Goal: Check status: Check status

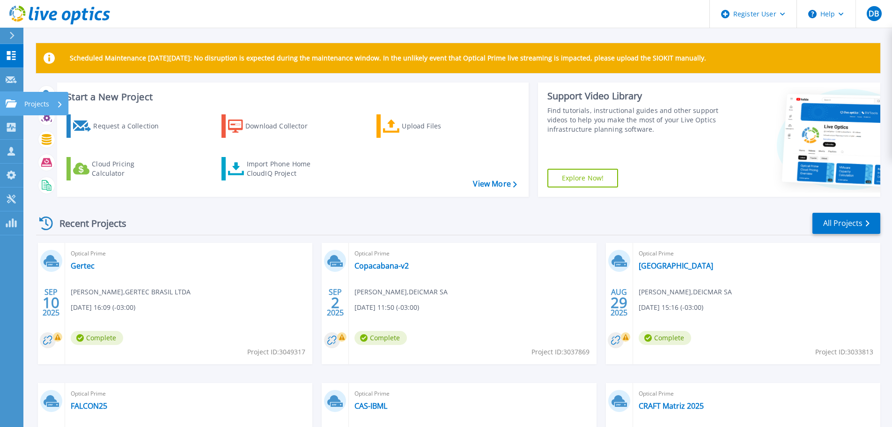
click at [16, 108] on link "Projects Projects" at bounding box center [11, 104] width 23 height 24
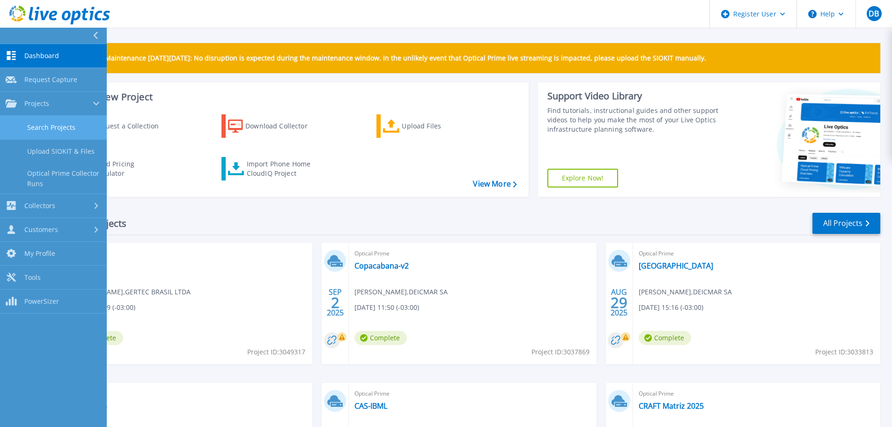
click at [44, 131] on link "Search Projects" at bounding box center [53, 128] width 107 height 24
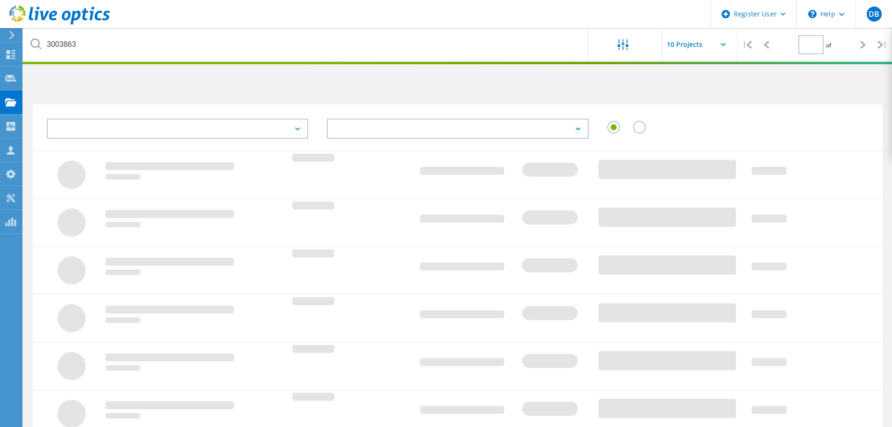
type input "1"
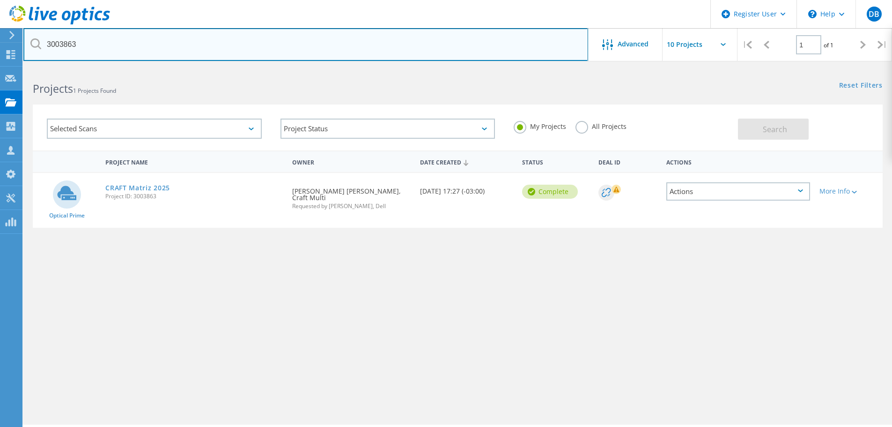
click at [191, 52] on input "3003863" at bounding box center [305, 44] width 565 height 33
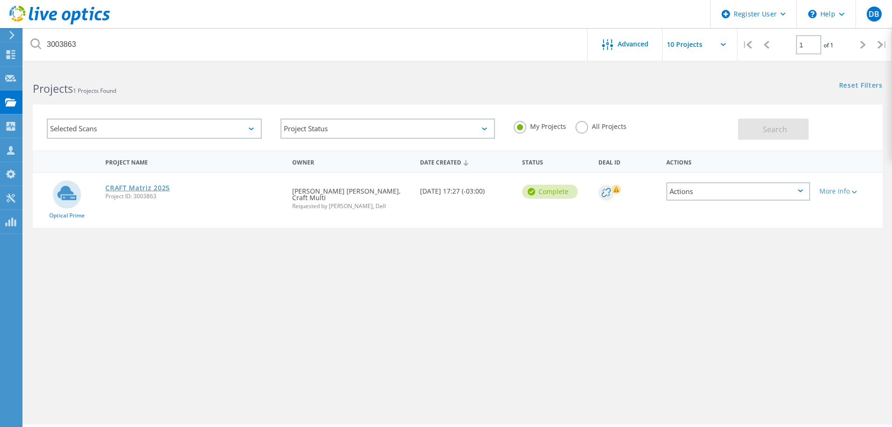
click at [141, 185] on link "CRAFT Matriz 2025" at bounding box center [137, 188] width 65 height 7
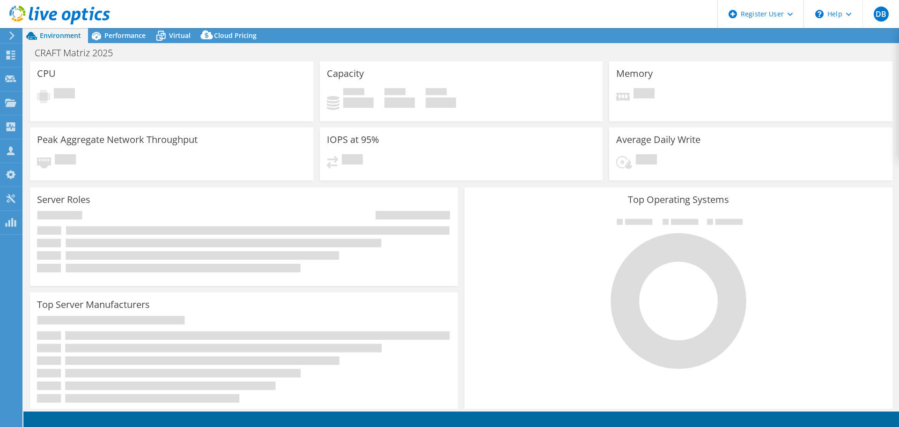
select select "SouthAmerica"
select select "BRL"
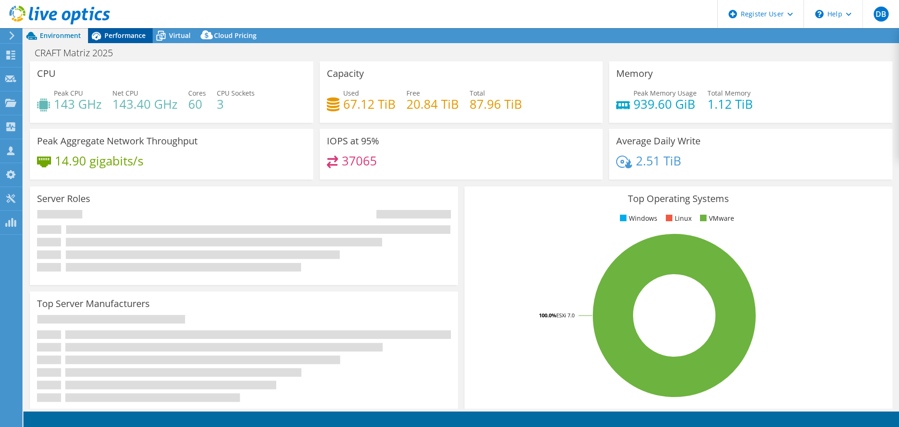
click at [131, 31] on span "Performance" at bounding box center [124, 35] width 41 height 9
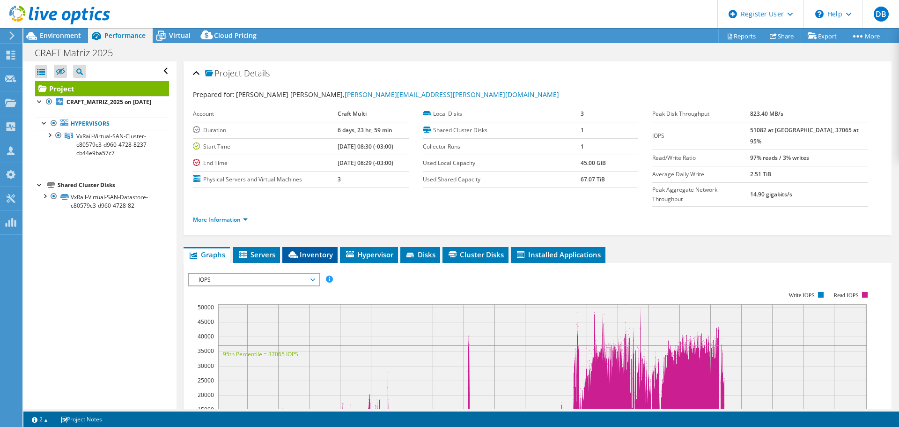
click at [320, 250] on span "Inventory" at bounding box center [310, 254] width 46 height 9
